Goal: Task Accomplishment & Management: Complete application form

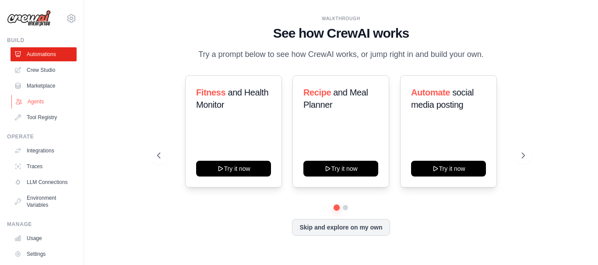
click at [44, 99] on link "Agents" at bounding box center [44, 102] width 66 height 14
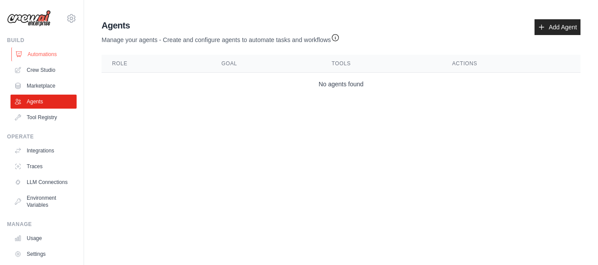
click at [38, 57] on link "Automations" at bounding box center [44, 54] width 66 height 14
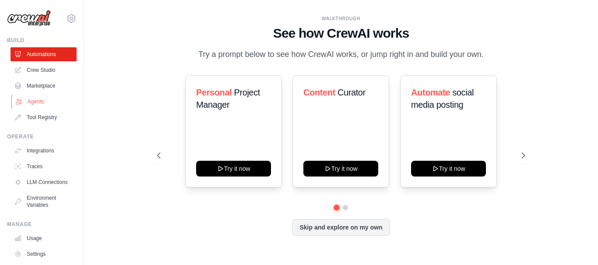
click at [32, 100] on link "Agents" at bounding box center [44, 102] width 66 height 14
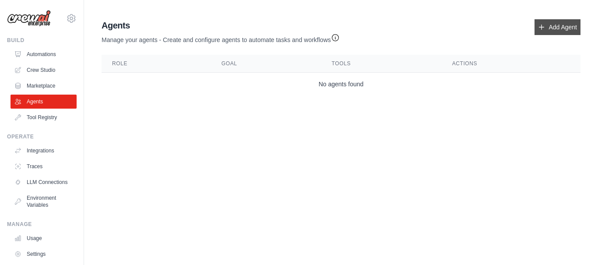
click at [552, 33] on link "Add Agent" at bounding box center [557, 27] width 46 height 16
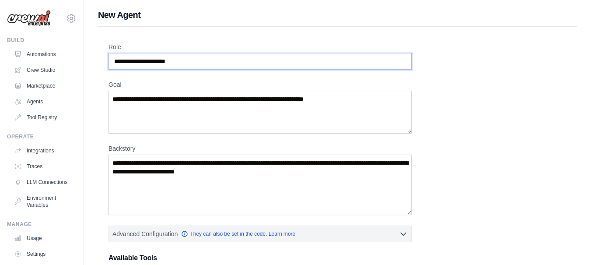
drag, startPoint x: 184, startPoint y: 60, endPoint x: 123, endPoint y: 61, distance: 60.4
click at [123, 61] on input "Role" at bounding box center [260, 61] width 303 height 17
drag, startPoint x: 123, startPoint y: 61, endPoint x: 167, endPoint y: 60, distance: 43.3
click at [167, 60] on input "Role" at bounding box center [260, 61] width 303 height 17
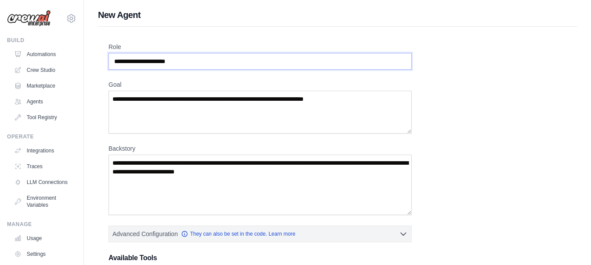
click at [172, 60] on input "Role" at bounding box center [260, 61] width 303 height 17
click at [179, 112] on textarea "Goal" at bounding box center [260, 112] width 303 height 43
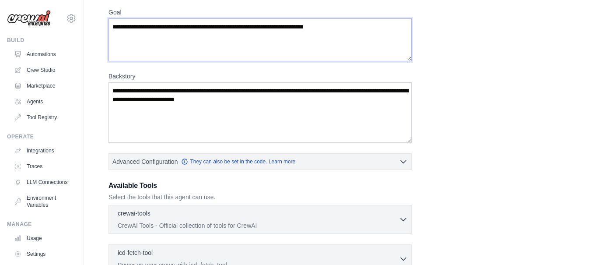
scroll to position [20, 0]
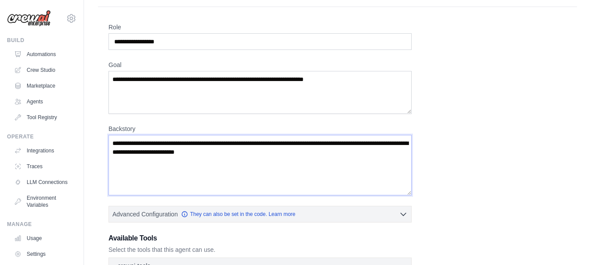
click at [178, 150] on textarea "Backstory" at bounding box center [260, 165] width 303 height 60
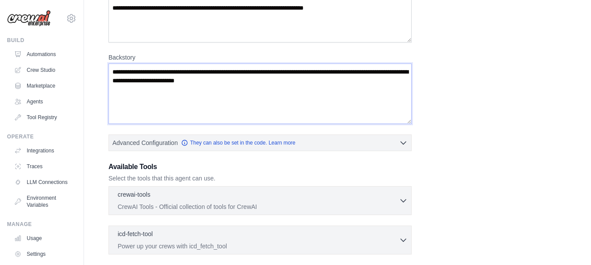
scroll to position [93, 0]
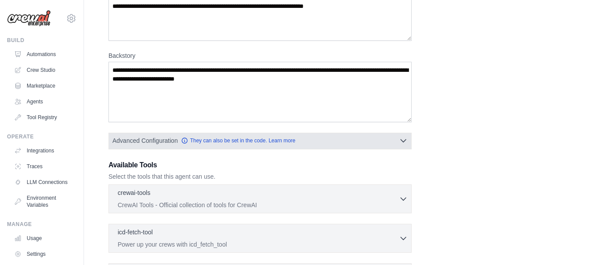
click at [402, 140] on icon "button" at bounding box center [403, 141] width 5 height 3
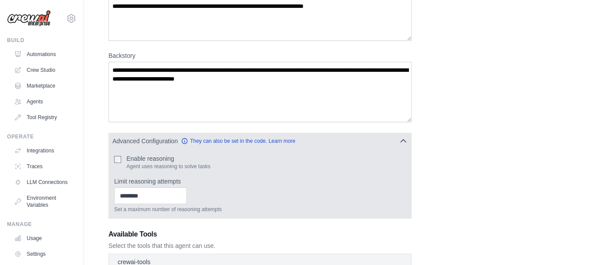
click at [121, 159] on div "Enable reasoning Agent uses reasoning to solve tasks" at bounding box center [260, 162] width 292 height 16
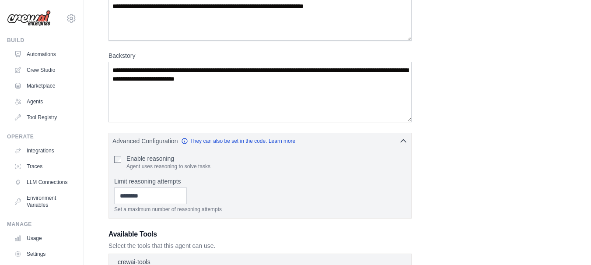
click at [453, 141] on div "**********" at bounding box center [338, 198] width 458 height 496
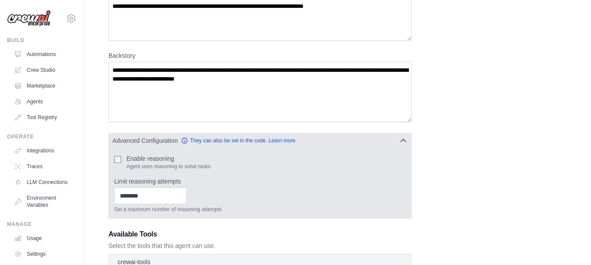
click at [408, 141] on button "Advanced Configuration They can also be set in the code. Learn more" at bounding box center [260, 141] width 302 height 16
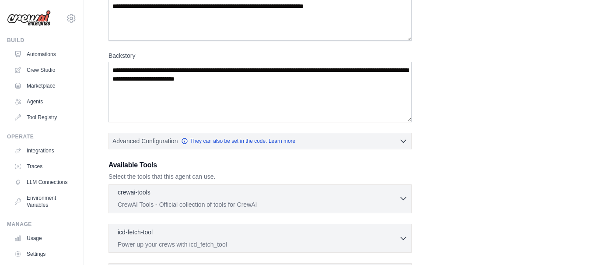
click at [400, 201] on icon "button" at bounding box center [403, 198] width 9 height 9
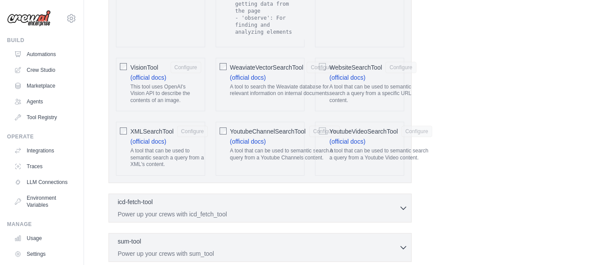
scroll to position [1891, 0]
click at [404, 204] on icon "button" at bounding box center [403, 208] width 9 height 9
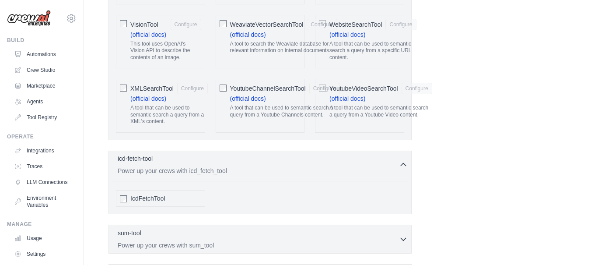
scroll to position [1938, 0]
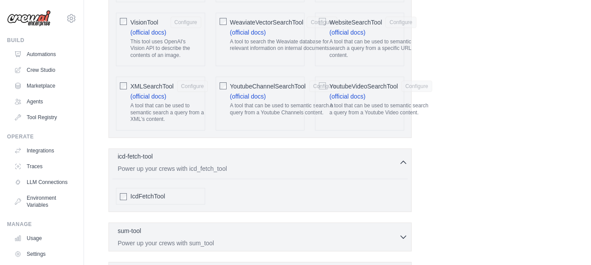
click at [403, 158] on icon "button" at bounding box center [403, 162] width 9 height 9
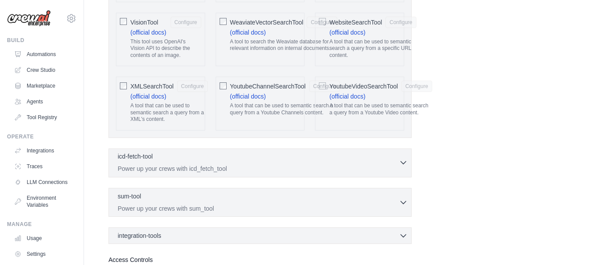
scroll to position [1956, 0]
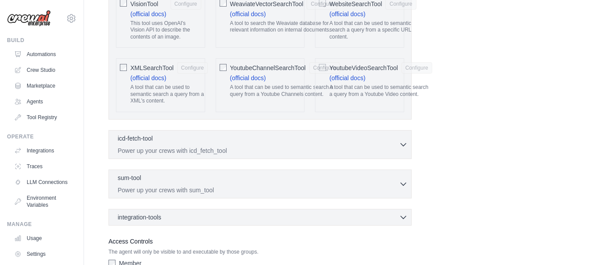
click at [408, 172] on div "sum-tool 0 selected Power up your crews with sum_tool SumTool" at bounding box center [260, 183] width 303 height 29
click at [404, 179] on icon "button" at bounding box center [403, 183] width 9 height 9
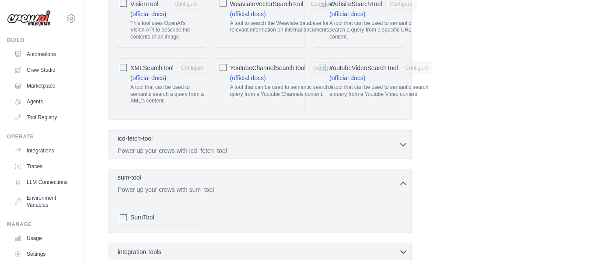
scroll to position [2041, 0]
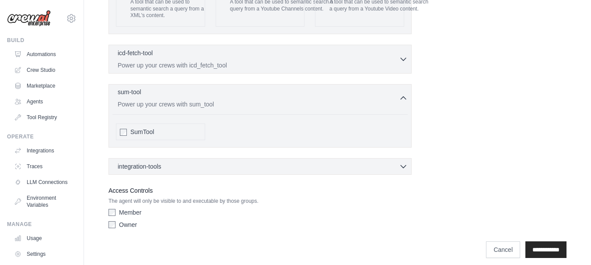
click at [401, 94] on icon "button" at bounding box center [403, 98] width 9 height 9
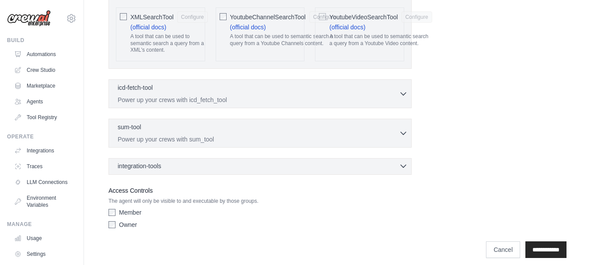
click at [404, 161] on icon "button" at bounding box center [403, 165] width 9 height 9
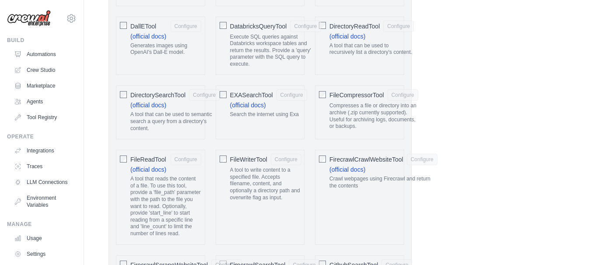
scroll to position [0, 0]
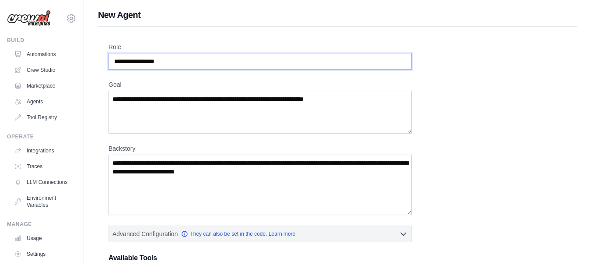
click at [165, 65] on input "**********" at bounding box center [260, 61] width 303 height 17
paste input "**********"
type input "**********"
click at [147, 111] on textarea "Goal" at bounding box center [260, 112] width 303 height 43
